Goal: Information Seeking & Learning: Check status

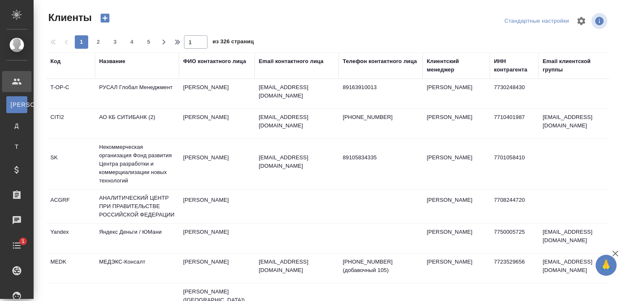
select select "RU"
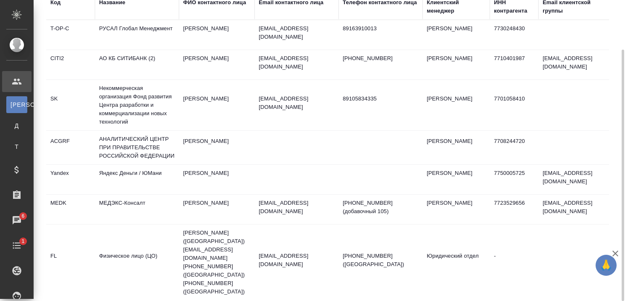
drag, startPoint x: 615, startPoint y: 252, endPoint x: 532, endPoint y: 197, distance: 100.1
click at [616, 252] on icon "button" at bounding box center [616, 253] width 10 height 10
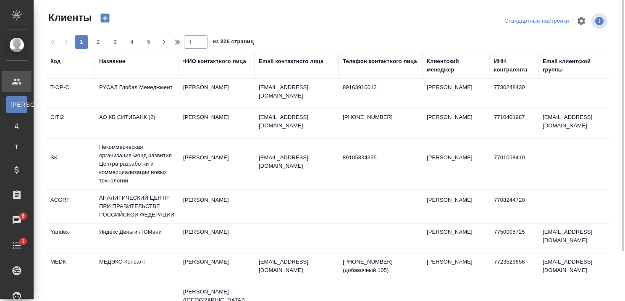
click at [119, 65] on div "Название" at bounding box center [112, 61] width 26 height 8
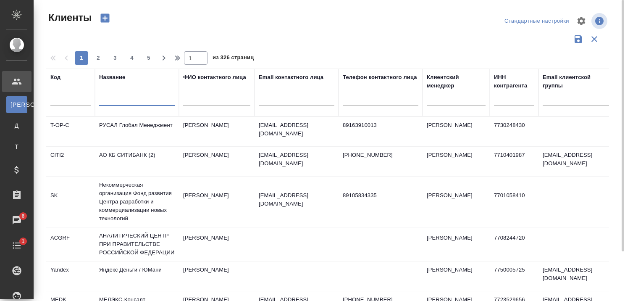
click at [119, 103] on input "text" at bounding box center [137, 100] width 76 height 11
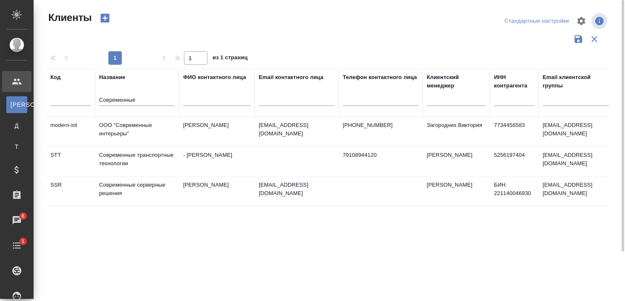
click at [119, 155] on td "Современные транспортные технологии" at bounding box center [137, 161] width 84 height 29
click at [118, 155] on td "Современные транспортные технологии" at bounding box center [137, 161] width 84 height 29
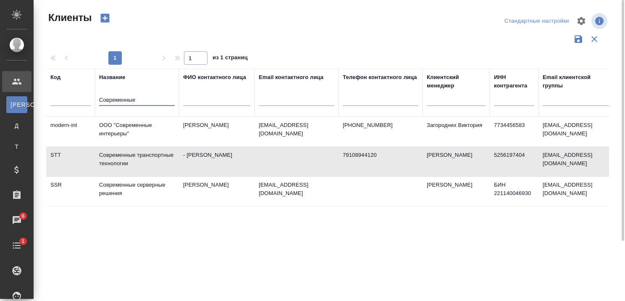
drag, startPoint x: 156, startPoint y: 103, endPoint x: 140, endPoint y: 99, distance: 16.4
click at [140, 99] on input "Современные" at bounding box center [137, 100] width 76 height 11
type input "С"
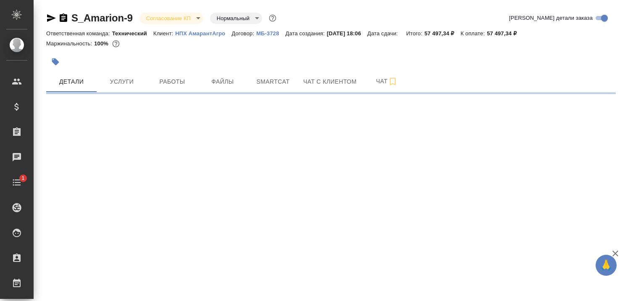
select select "RU"
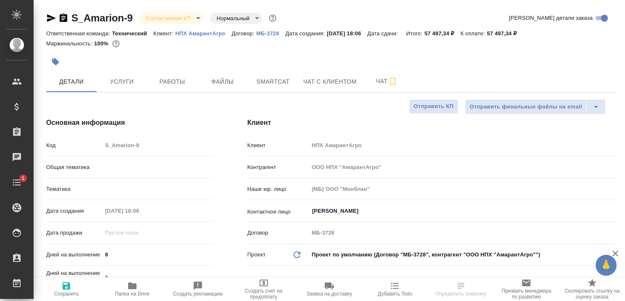
type textarea "x"
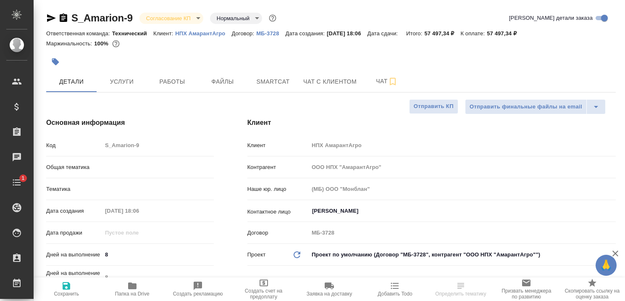
type textarea "x"
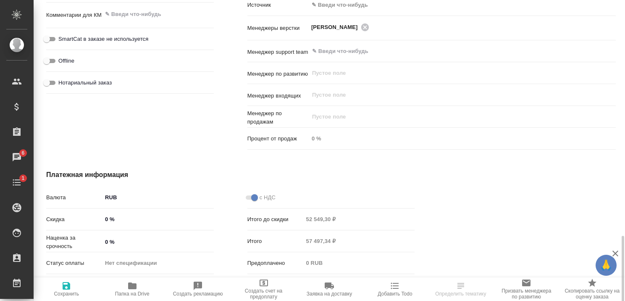
scroll to position [546, 0]
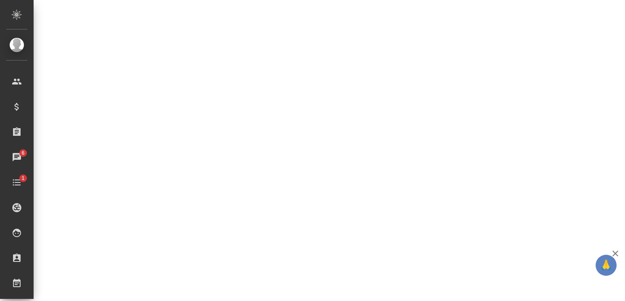
select select "RU"
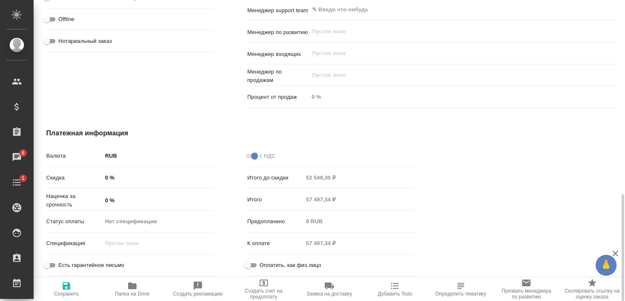
type textarea "x"
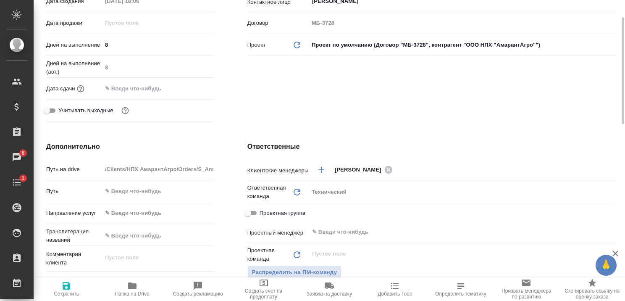
scroll to position [0, 0]
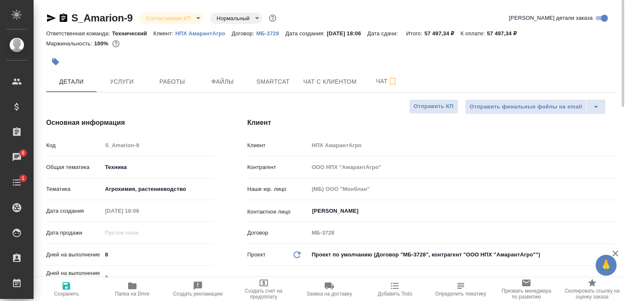
click at [209, 30] on p "НПХ АмарантАгро" at bounding box center [203, 33] width 56 height 6
type textarea "x"
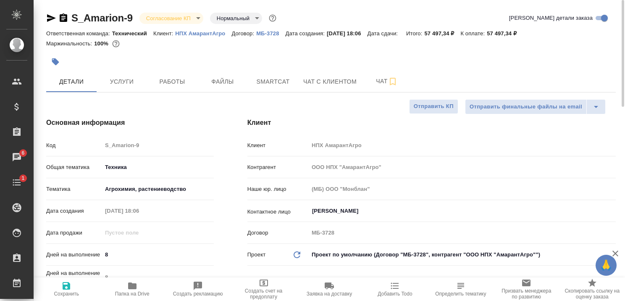
type textarea "x"
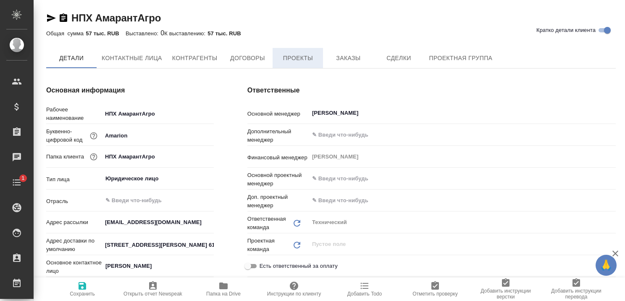
type textarea "x"
click at [295, 57] on span "Проекты" at bounding box center [298, 58] width 40 height 11
type textarea "x"
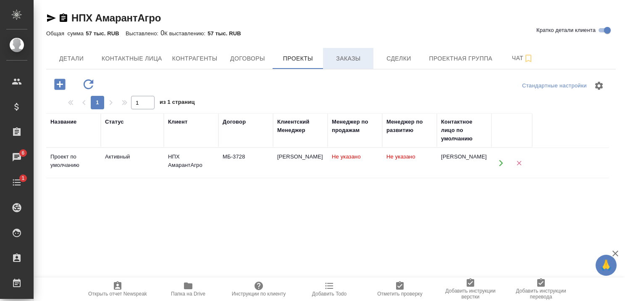
click at [347, 54] on span "Заказы" at bounding box center [348, 58] width 40 height 11
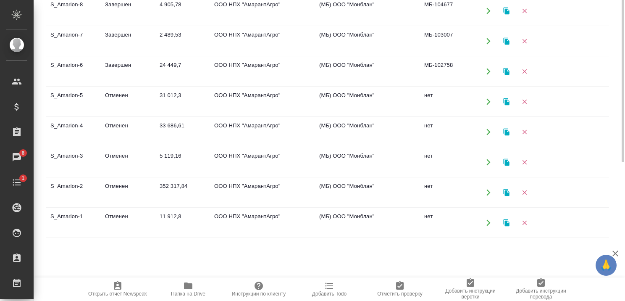
scroll to position [82, 0]
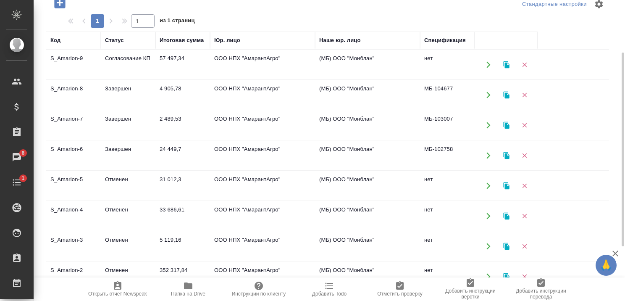
click at [114, 146] on td "Завершен" at bounding box center [128, 155] width 55 height 29
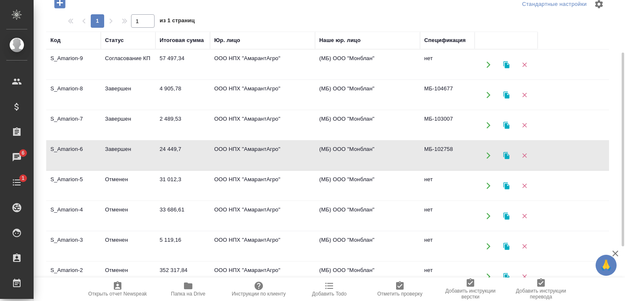
click at [109, 116] on td "Завершен" at bounding box center [128, 125] width 55 height 29
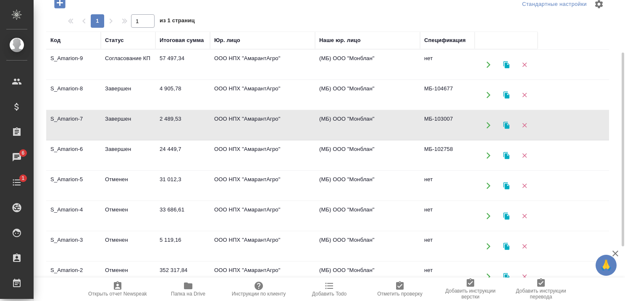
click at [109, 116] on td "Завершен" at bounding box center [128, 125] width 55 height 29
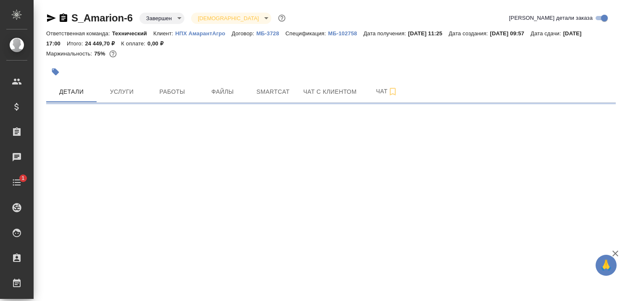
select select "RU"
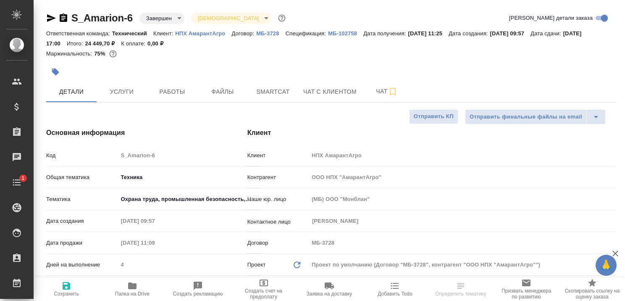
type textarea "x"
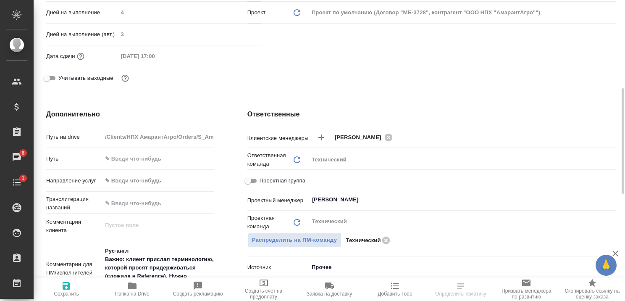
scroll to position [378, 0]
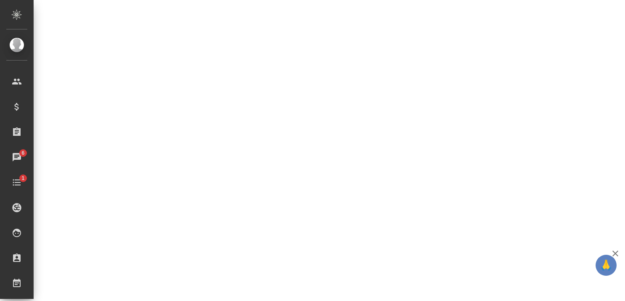
select select "RU"
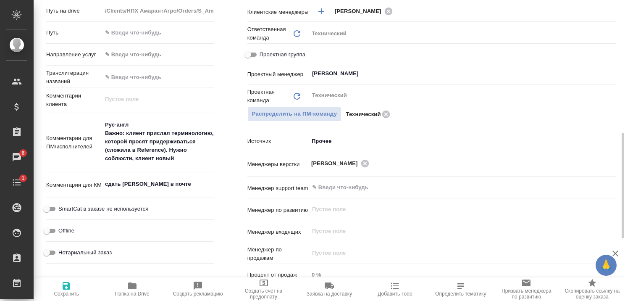
type textarea "x"
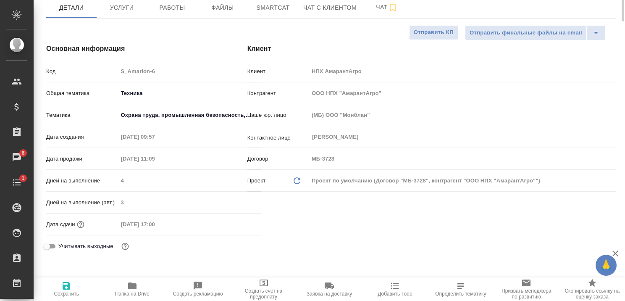
scroll to position [0, 0]
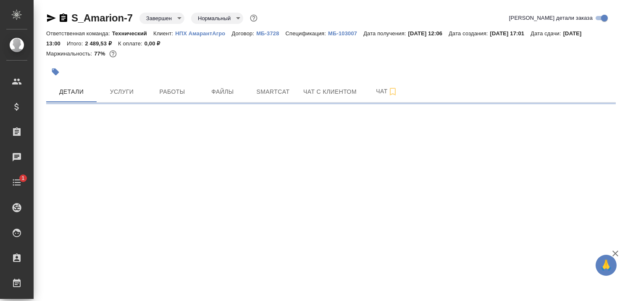
select select "RU"
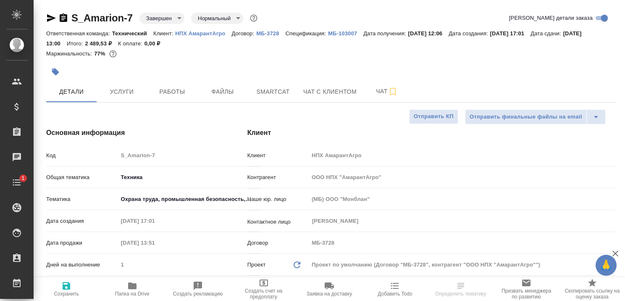
type textarea "x"
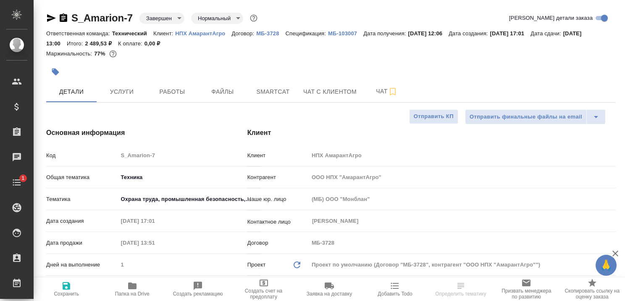
type textarea "x"
click at [618, 255] on icon "button" at bounding box center [616, 254] width 6 height 6
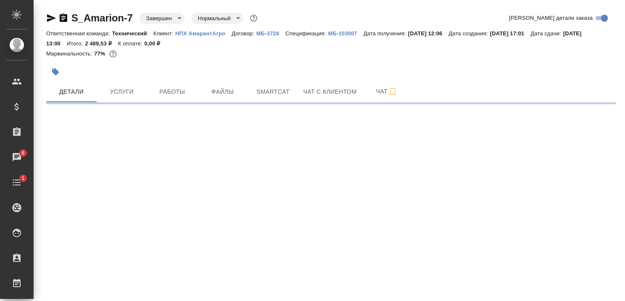
select select "RU"
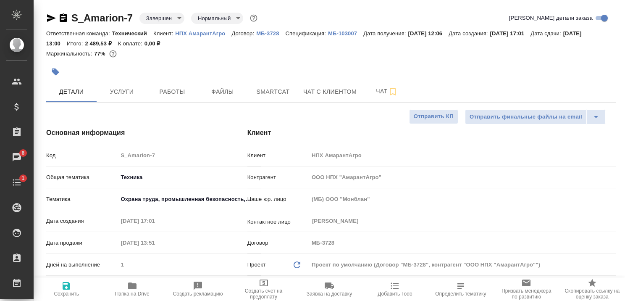
type textarea "x"
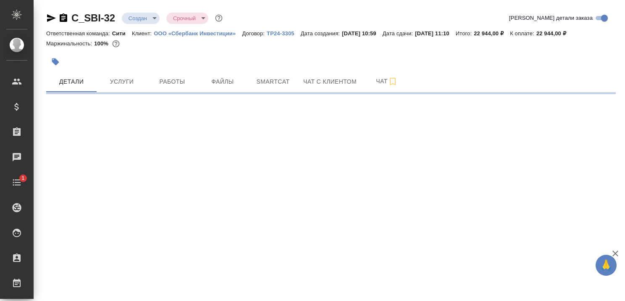
select select "RU"
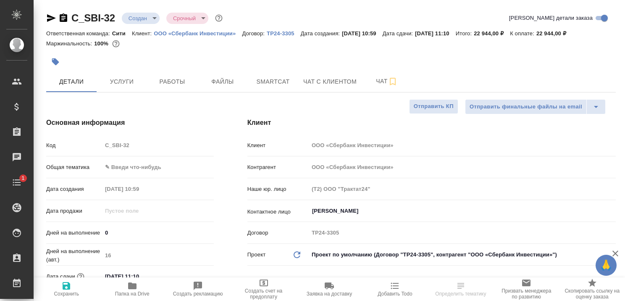
type textarea "x"
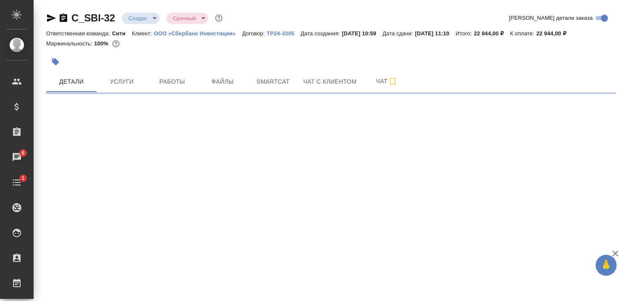
select select "RU"
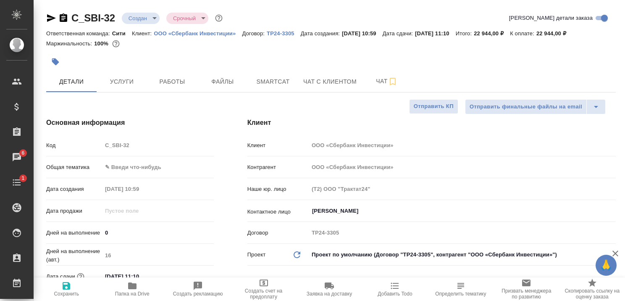
type textarea "x"
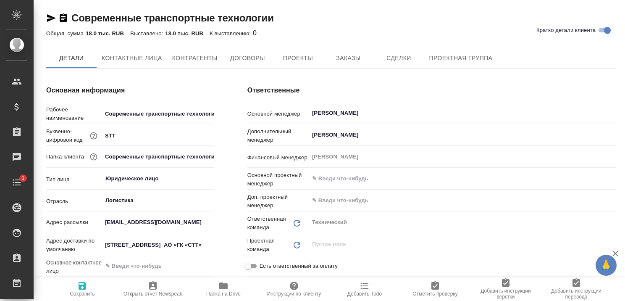
type textarea "x"
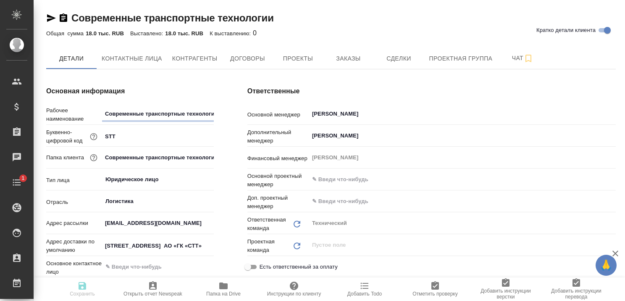
type textarea "x"
click at [615, 252] on icon "button" at bounding box center [616, 253] width 10 height 10
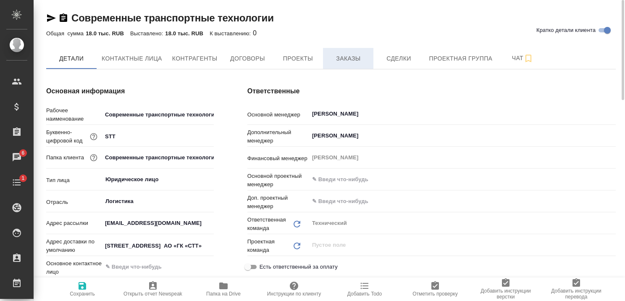
click at [343, 57] on span "Заказы" at bounding box center [348, 58] width 40 height 11
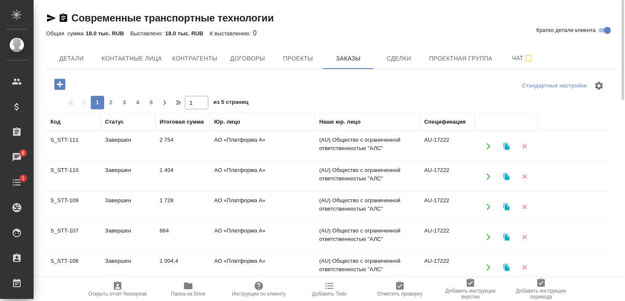
click at [121, 138] on td "Завершен" at bounding box center [128, 146] width 55 height 29
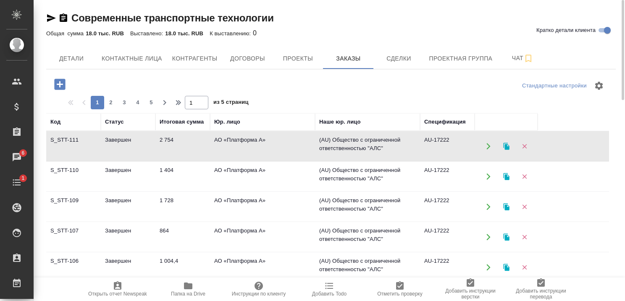
click at [114, 167] on td "Завершен" at bounding box center [128, 176] width 55 height 29
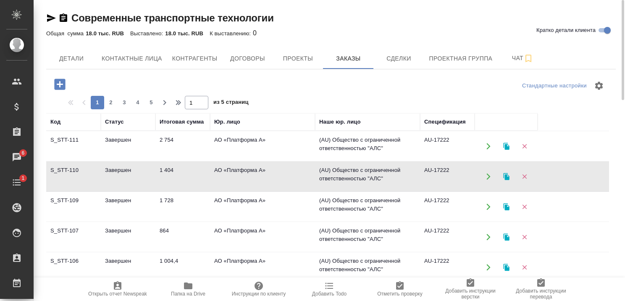
click at [112, 199] on td "Завершен" at bounding box center [128, 206] width 55 height 29
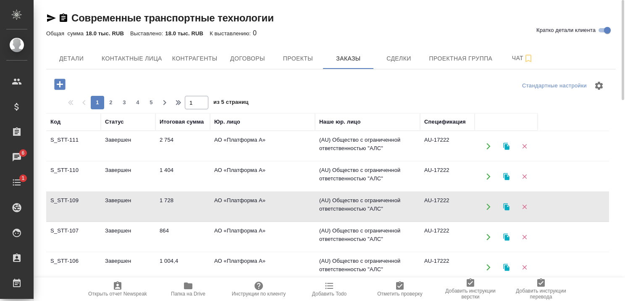
click at [112, 199] on td "Завершен" at bounding box center [128, 206] width 55 height 29
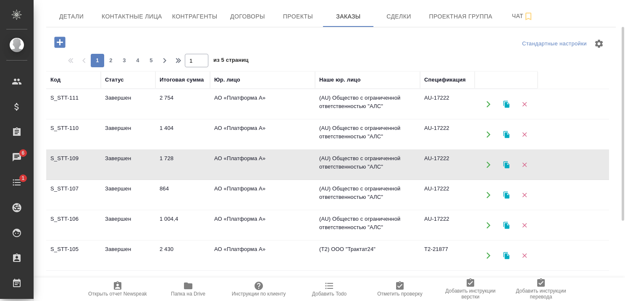
click at [116, 188] on td "Завершен" at bounding box center [128, 194] width 55 height 29
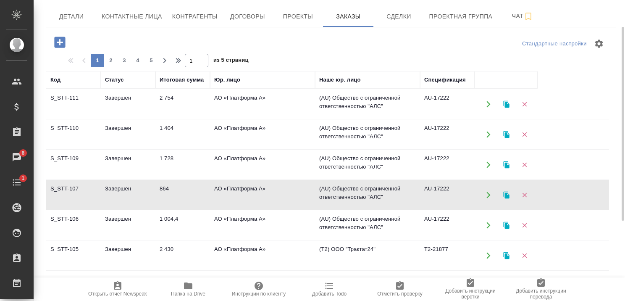
click at [129, 215] on td "Завершен" at bounding box center [128, 225] width 55 height 29
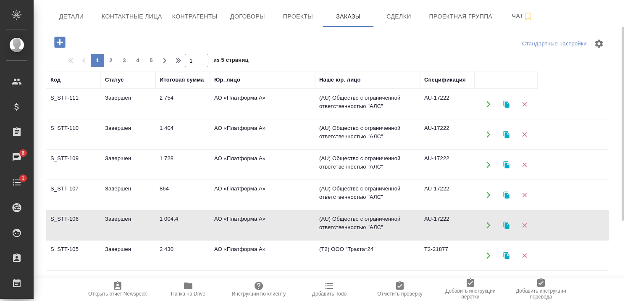
click at [129, 215] on td "Завершен" at bounding box center [128, 225] width 55 height 29
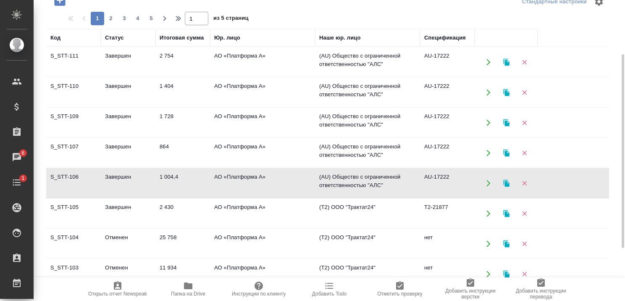
scroll to position [126, 0]
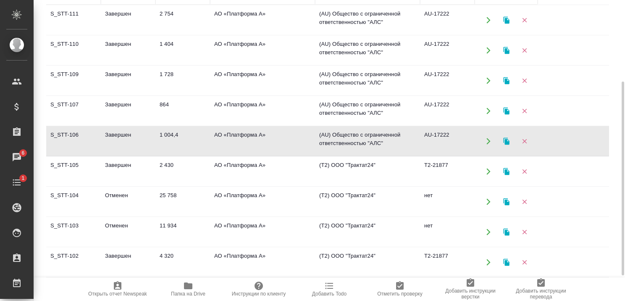
click at [116, 161] on td "Завершен" at bounding box center [128, 171] width 55 height 29
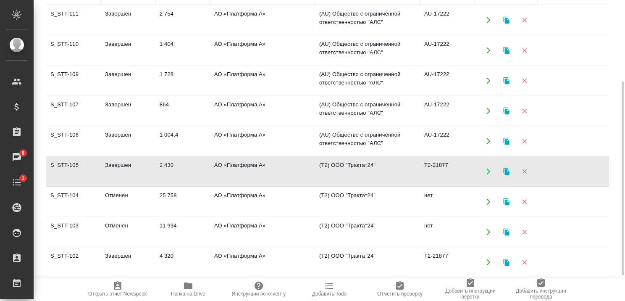
click at [116, 161] on td "Завершен" at bounding box center [128, 171] width 55 height 29
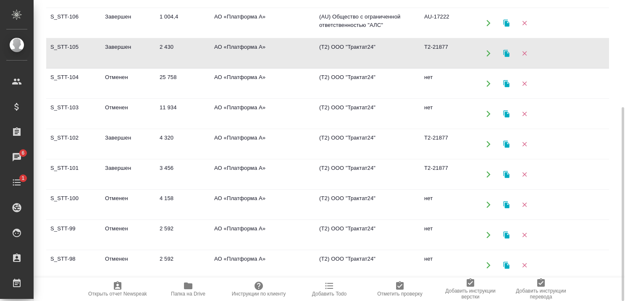
scroll to position [84, 0]
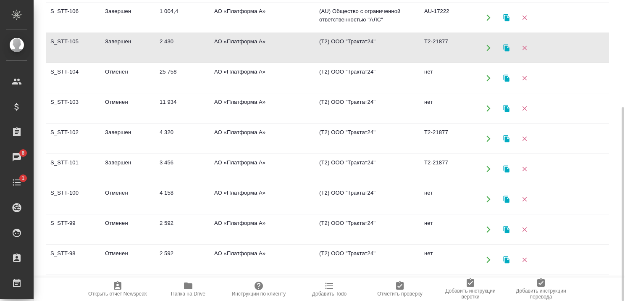
click at [121, 129] on td "Завершен" at bounding box center [128, 138] width 55 height 29
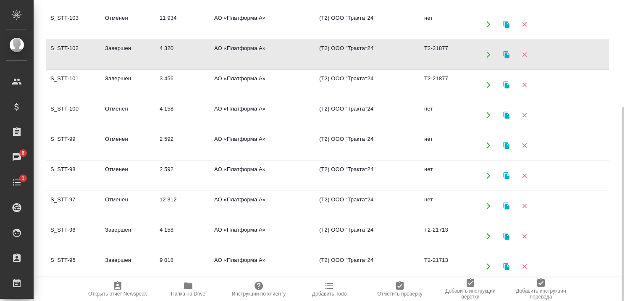
scroll to position [210, 0]
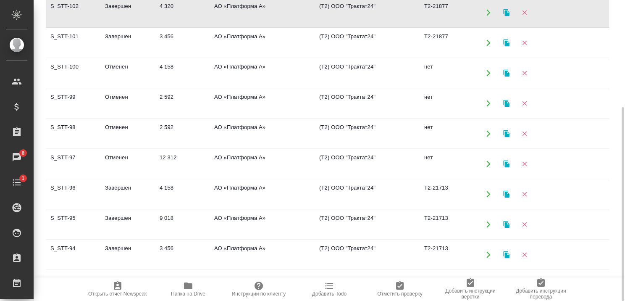
click at [123, 185] on td "Завершен" at bounding box center [128, 193] width 55 height 29
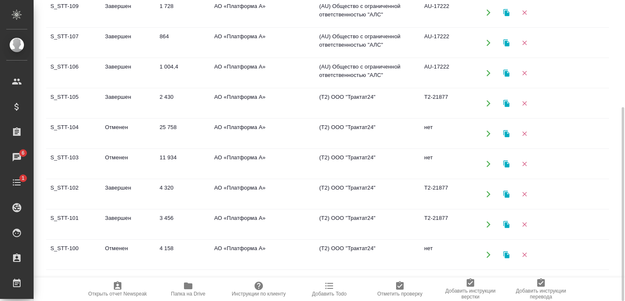
scroll to position [0, 0]
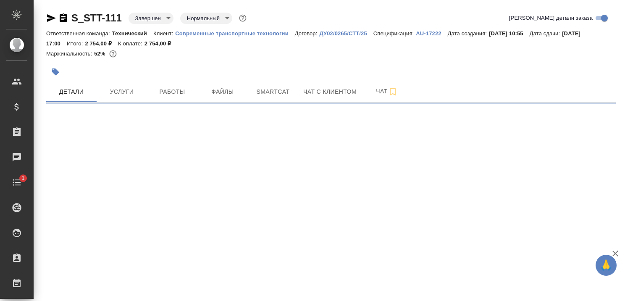
select select "RU"
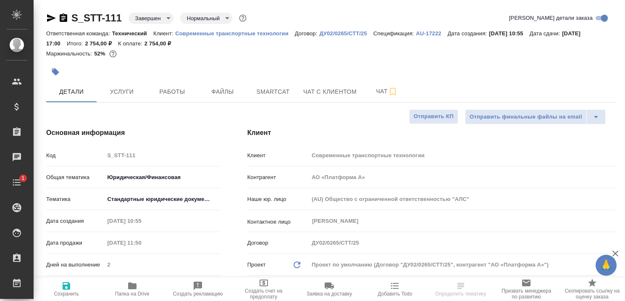
type textarea "x"
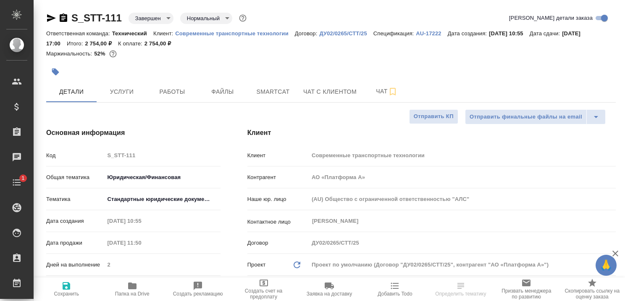
type textarea "x"
click at [616, 256] on icon "button" at bounding box center [616, 253] width 10 height 10
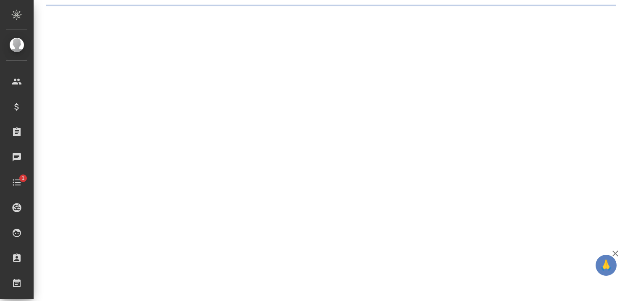
select select "RU"
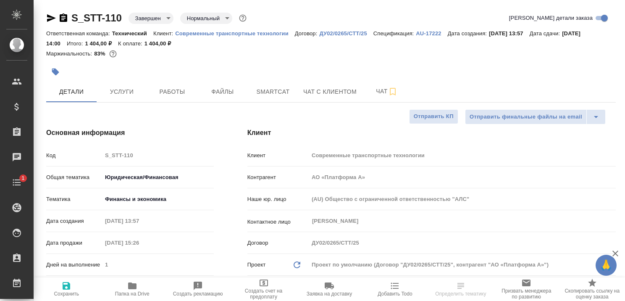
type textarea "x"
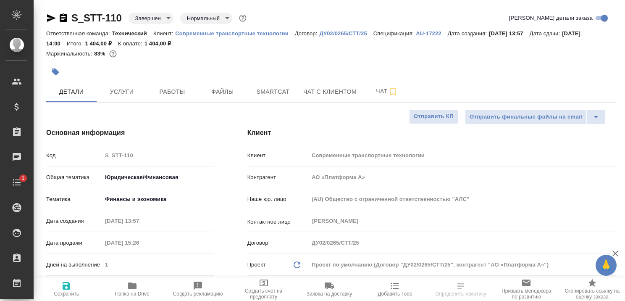
type textarea "x"
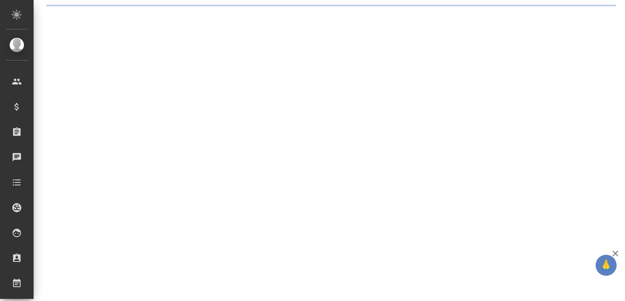
select select "RU"
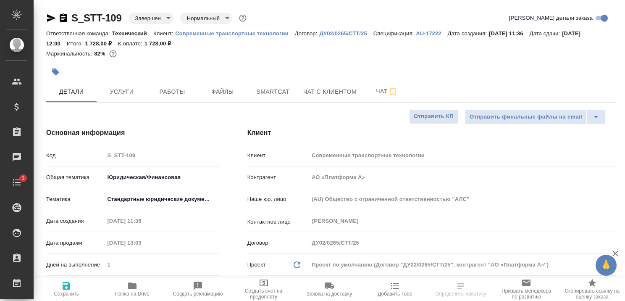
type textarea "x"
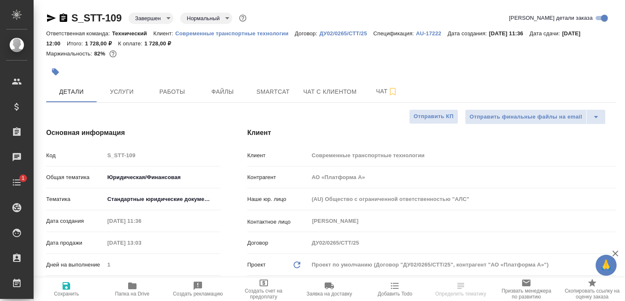
type textarea "x"
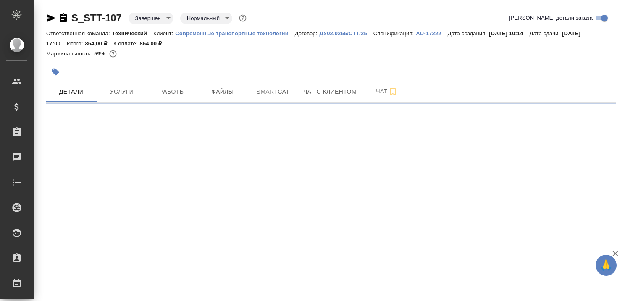
select select "RU"
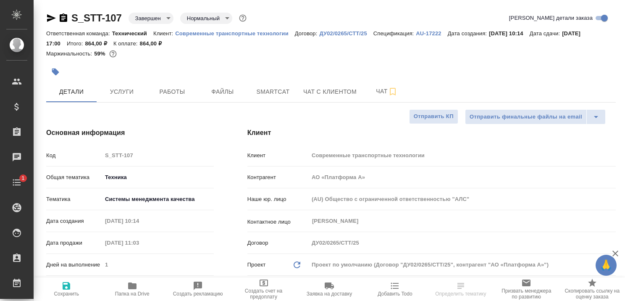
type textarea "x"
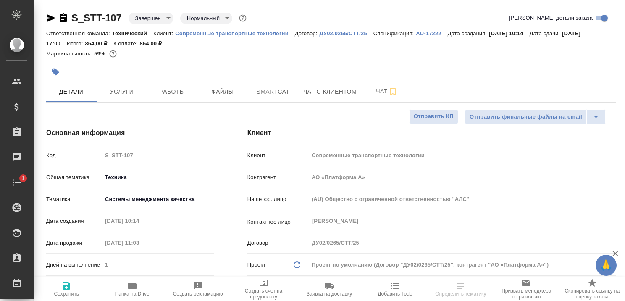
type textarea "x"
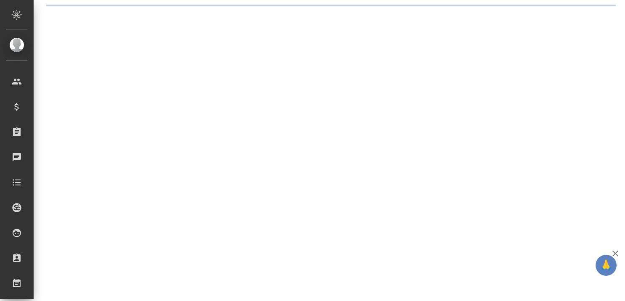
select select "RU"
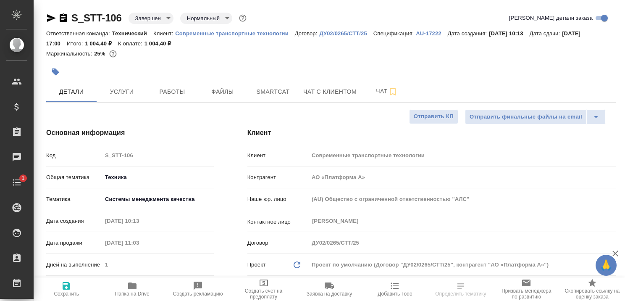
type textarea "x"
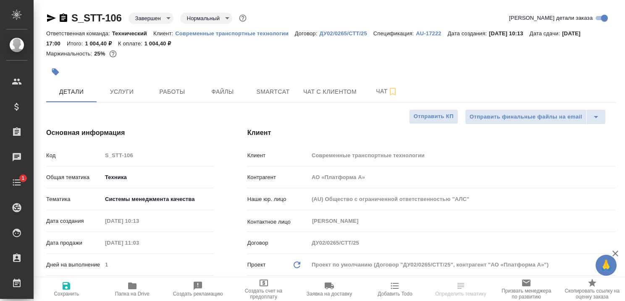
type textarea "x"
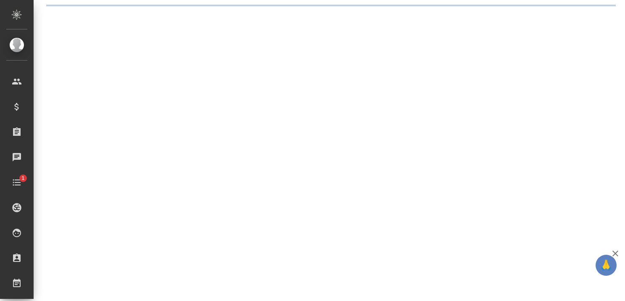
select select "RU"
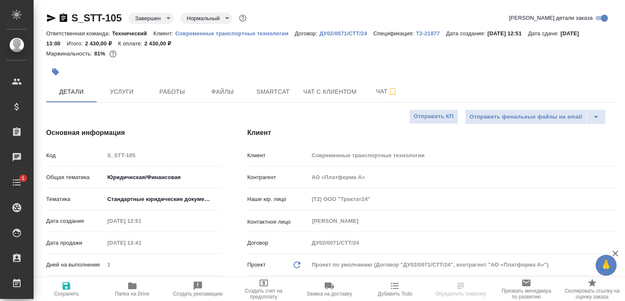
type textarea "x"
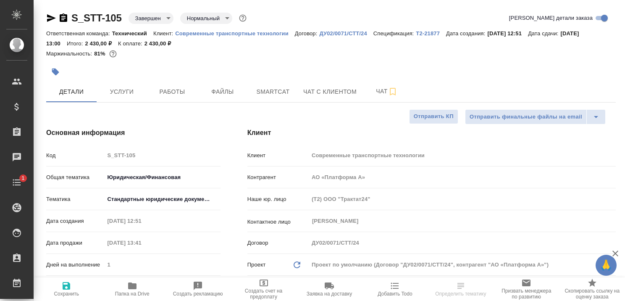
type textarea "x"
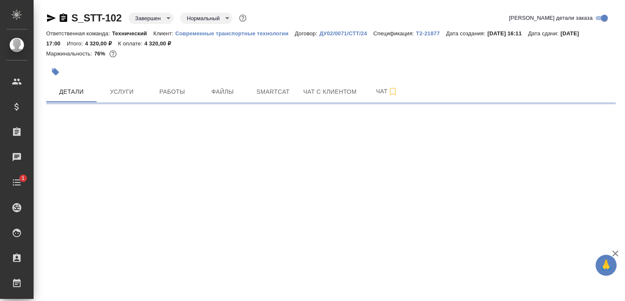
select select "RU"
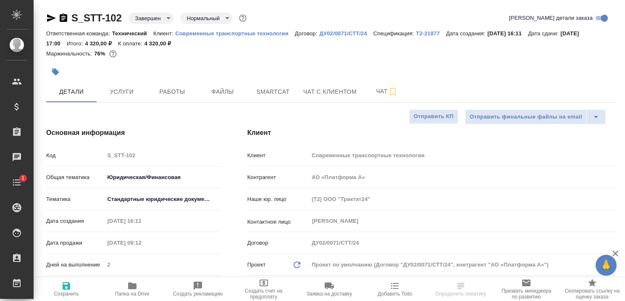
type textarea "x"
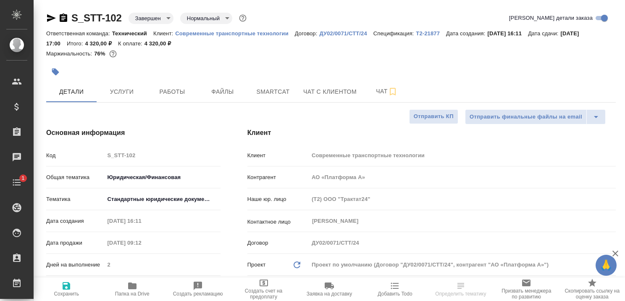
type textarea "x"
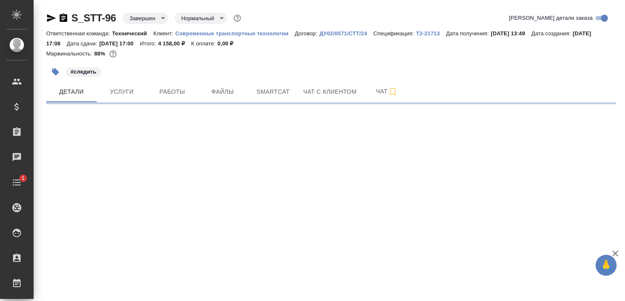
select select "RU"
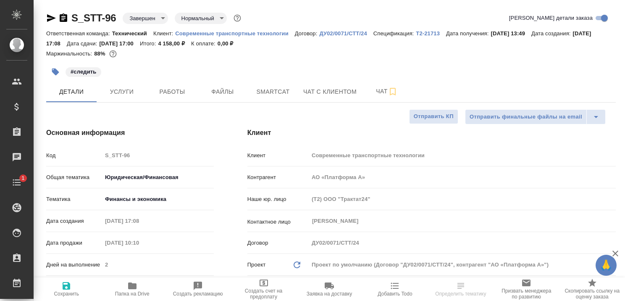
type textarea "x"
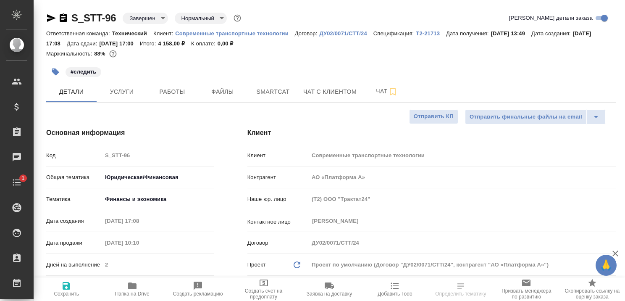
type textarea "x"
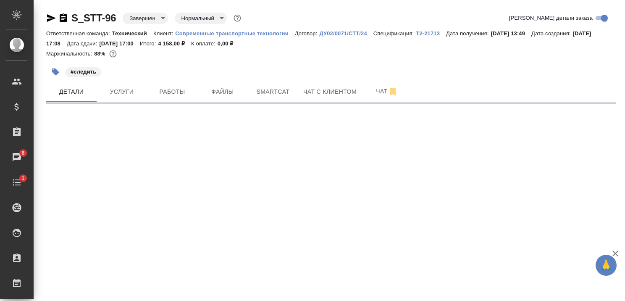
select select "RU"
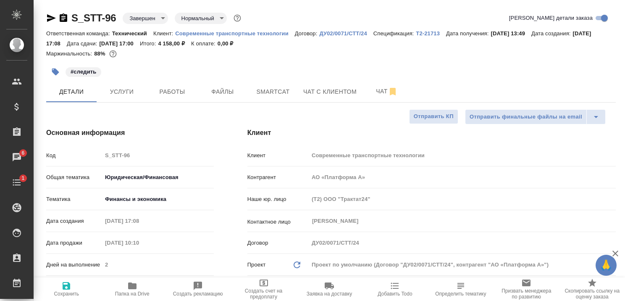
type textarea "x"
